Goal: Task Accomplishment & Management: Manage account settings

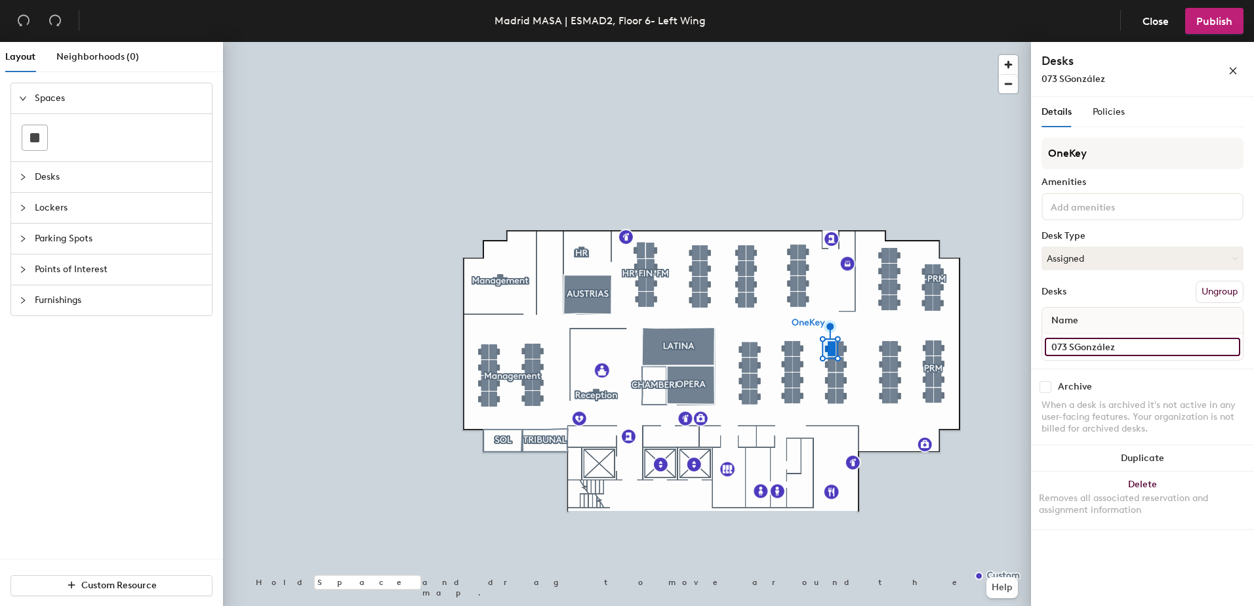
click at [1120, 339] on input "073 SGonzález" at bounding box center [1142, 347] width 195 height 18
click at [1123, 349] on input "073 SGonzález" at bounding box center [1142, 347] width 195 height 18
click at [1129, 350] on input "073 SGonzález" at bounding box center [1142, 347] width 195 height 18
type input "073"
click at [1112, 261] on button "Assigned" at bounding box center [1142, 259] width 202 height 24
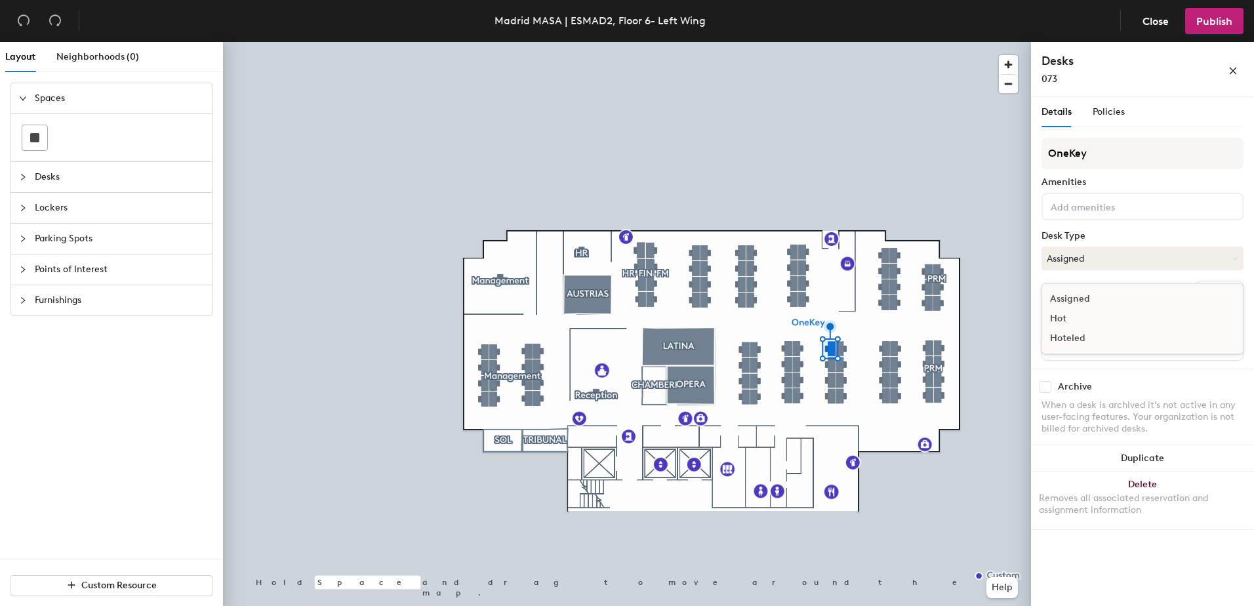
click at [1075, 338] on div "Hoteled" at bounding box center [1107, 339] width 131 height 20
click at [1160, 198] on input at bounding box center [1107, 206] width 118 height 16
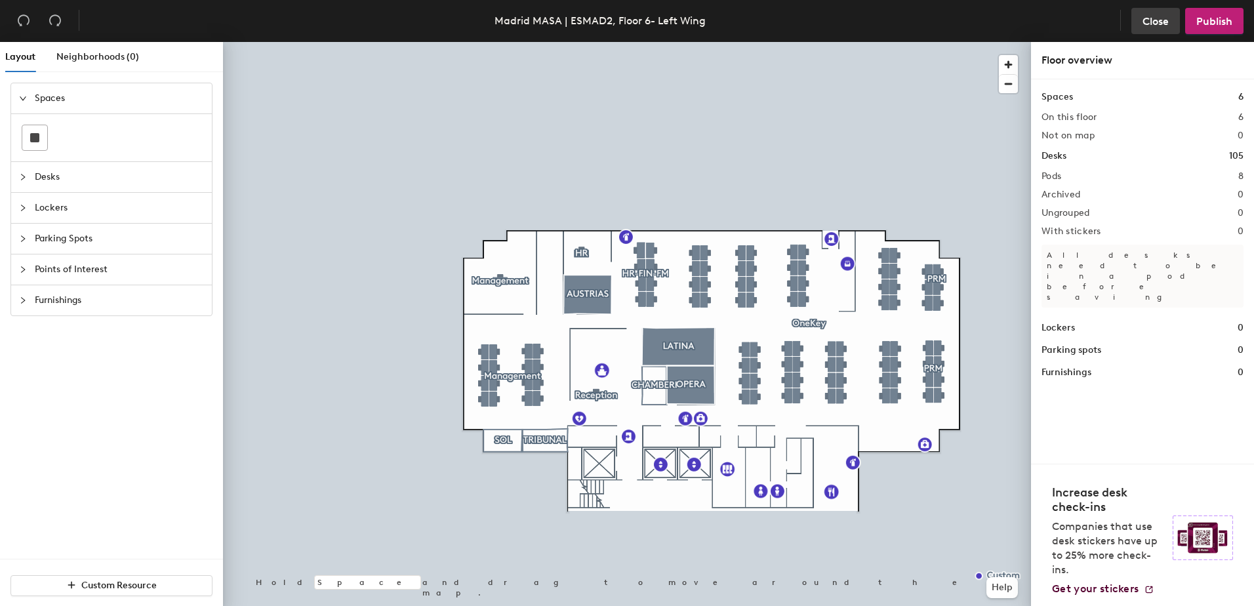
click at [1149, 22] on span "Close" at bounding box center [1155, 21] width 26 height 12
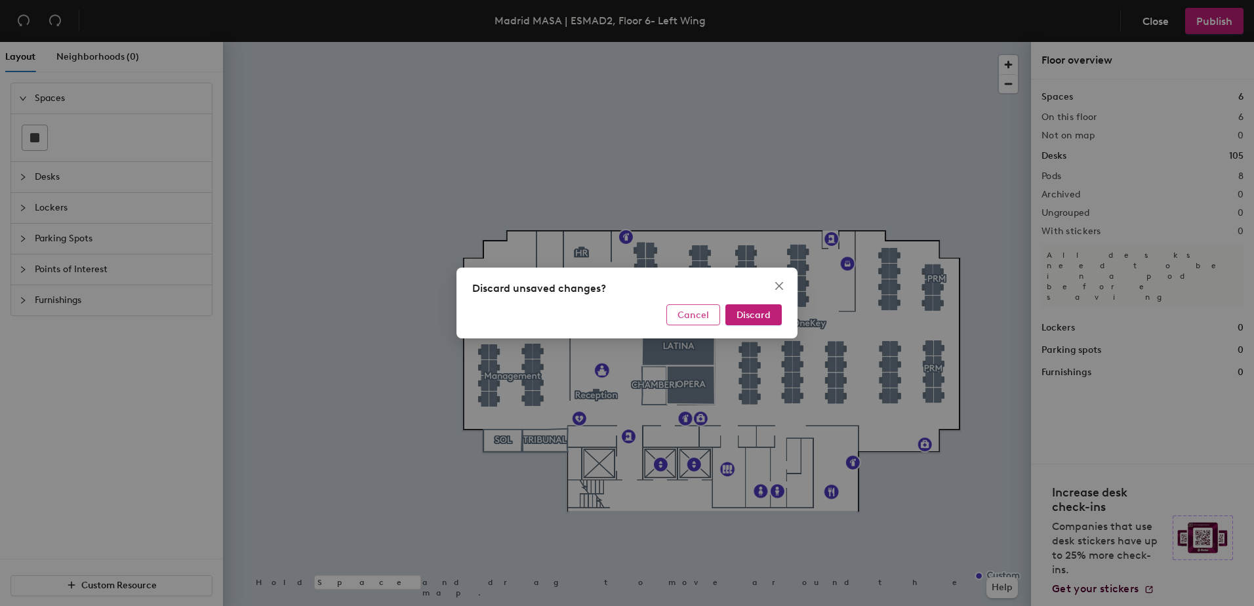
click at [708, 317] on span "Cancel" at bounding box center [692, 315] width 31 height 11
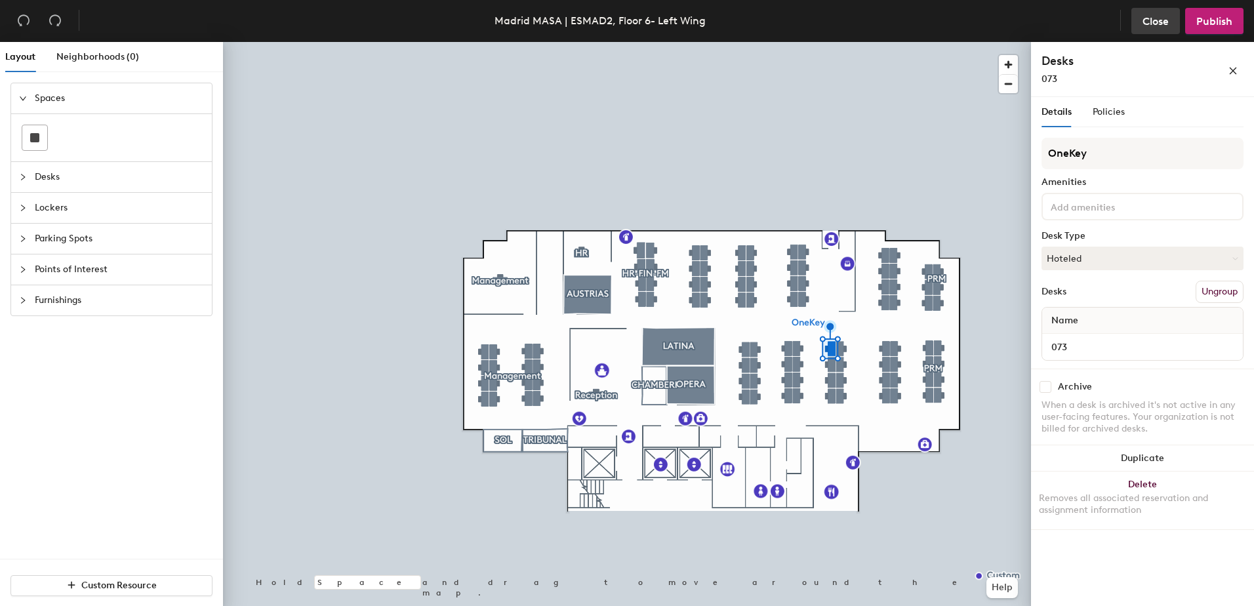
click at [1161, 20] on span "Close" at bounding box center [1155, 21] width 26 height 12
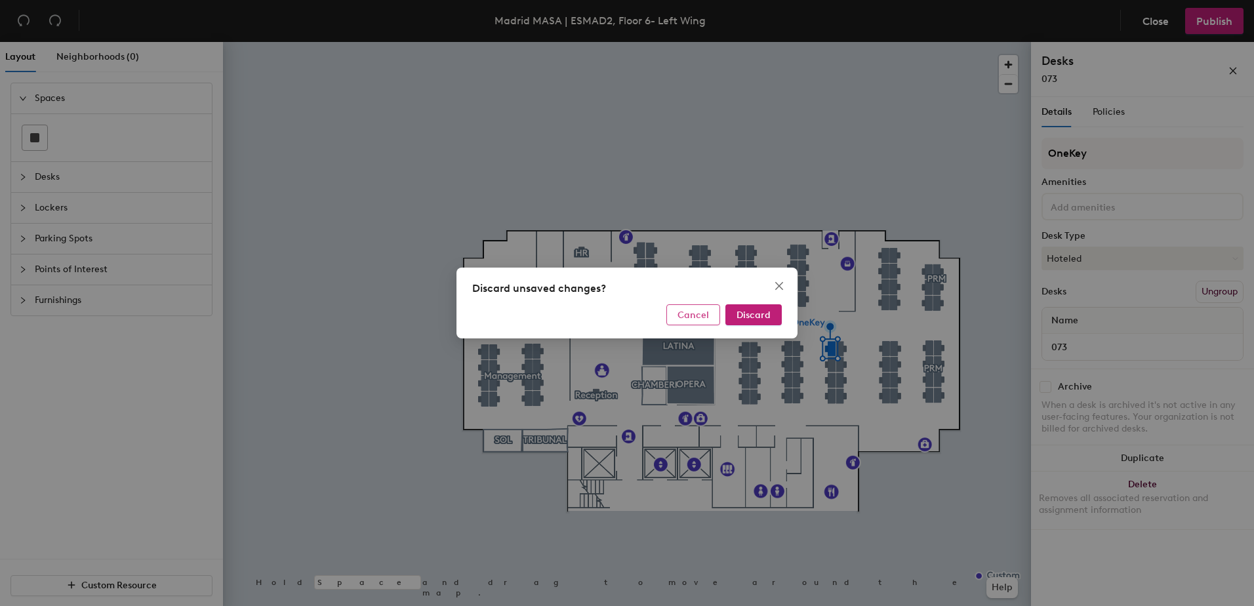
click at [689, 317] on span "Cancel" at bounding box center [692, 315] width 31 height 11
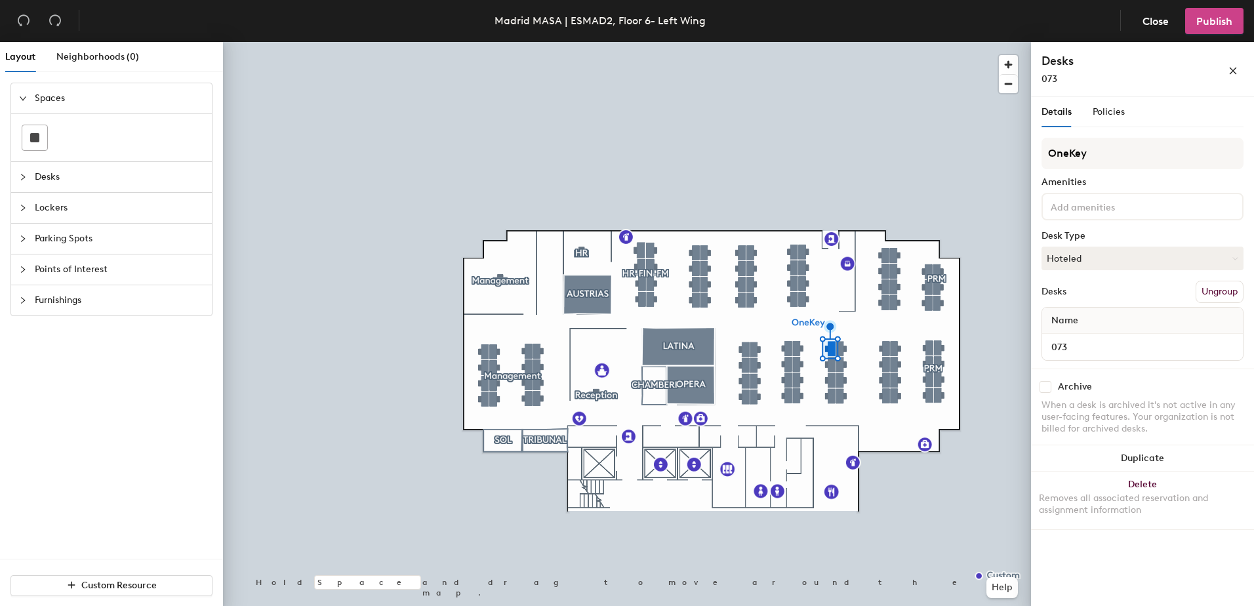
click at [1211, 16] on span "Publish" at bounding box center [1214, 21] width 36 height 12
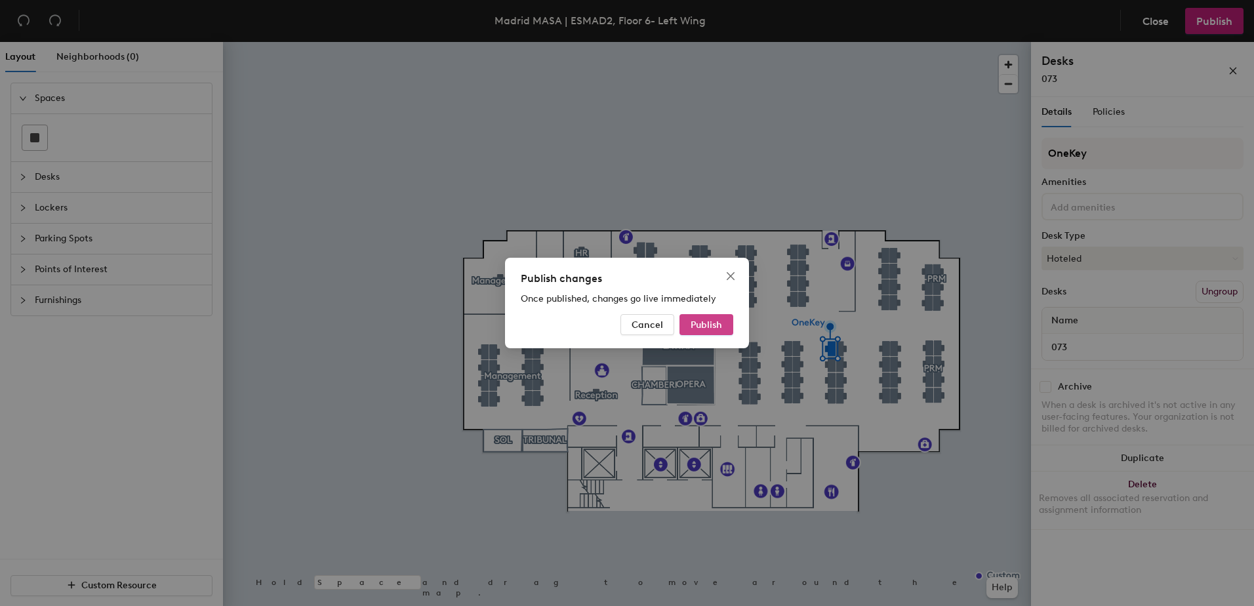
click at [693, 325] on span "Publish" at bounding box center [706, 324] width 31 height 11
